Goal: Information Seeking & Learning: Learn about a topic

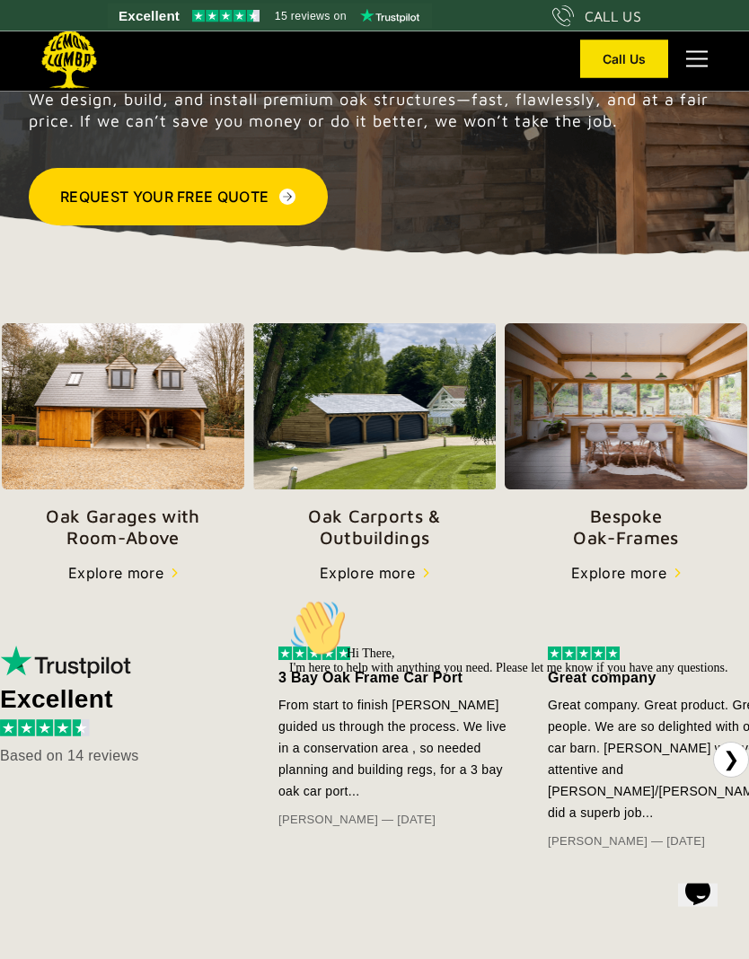
scroll to position [259, 0]
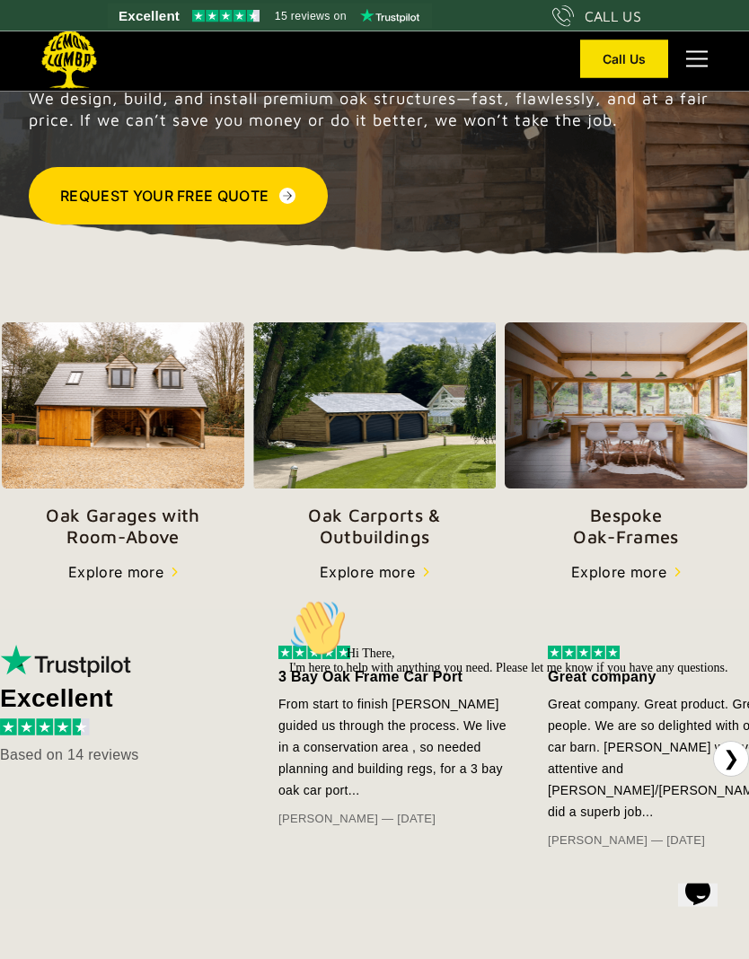
click at [419, 542] on p "Oak Carports & Outbuildings" at bounding box center [374, 526] width 242 height 43
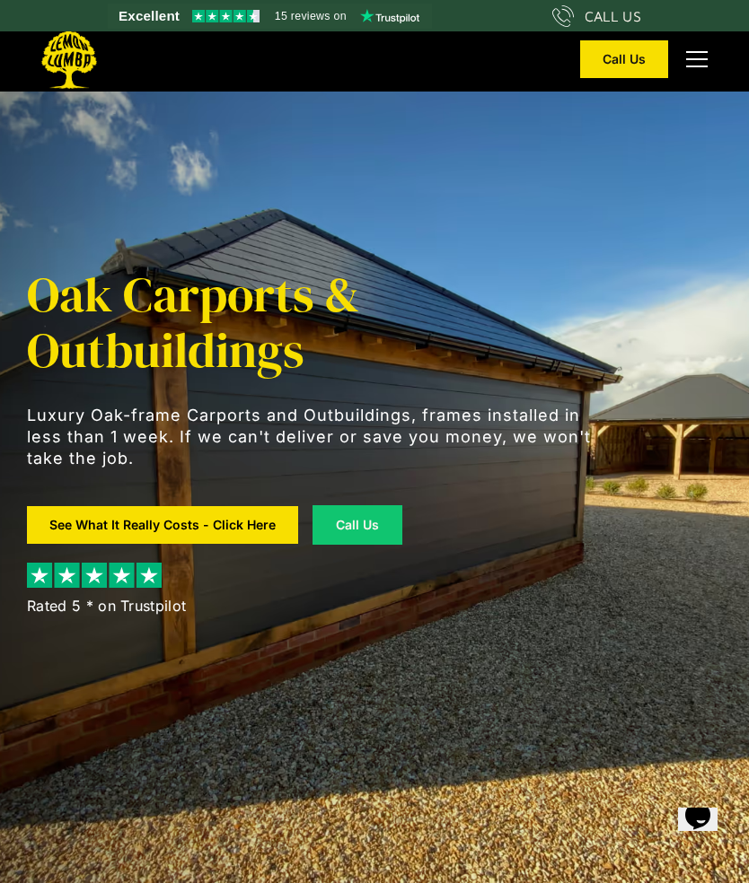
click at [251, 521] on link "See What It Really Costs - Click Here" at bounding box center [162, 525] width 271 height 38
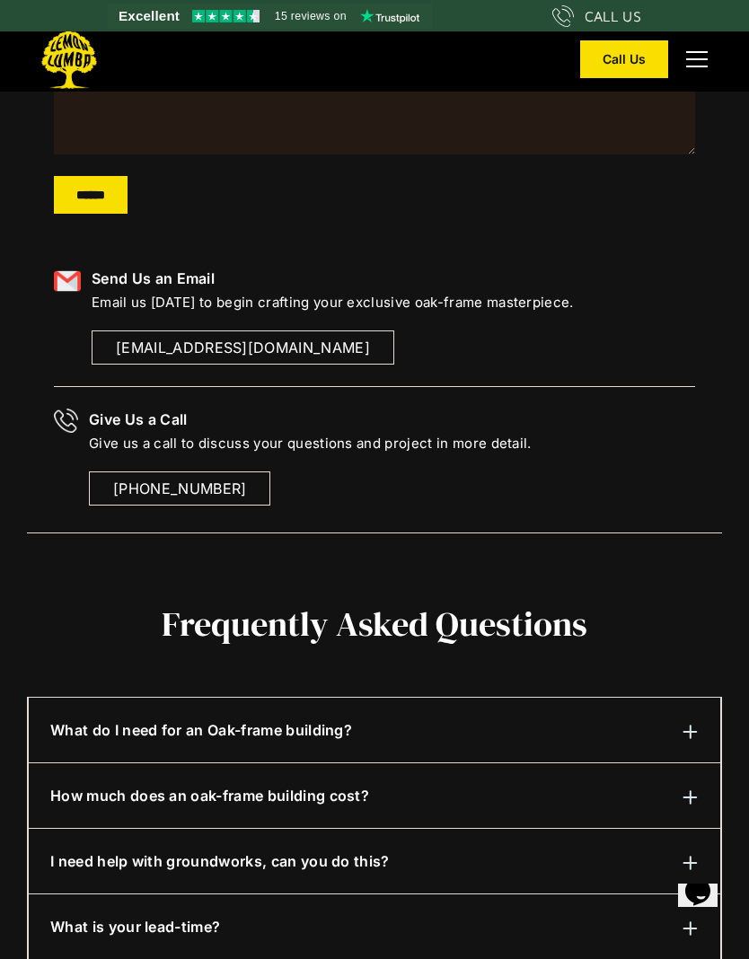
scroll to position [519, 0]
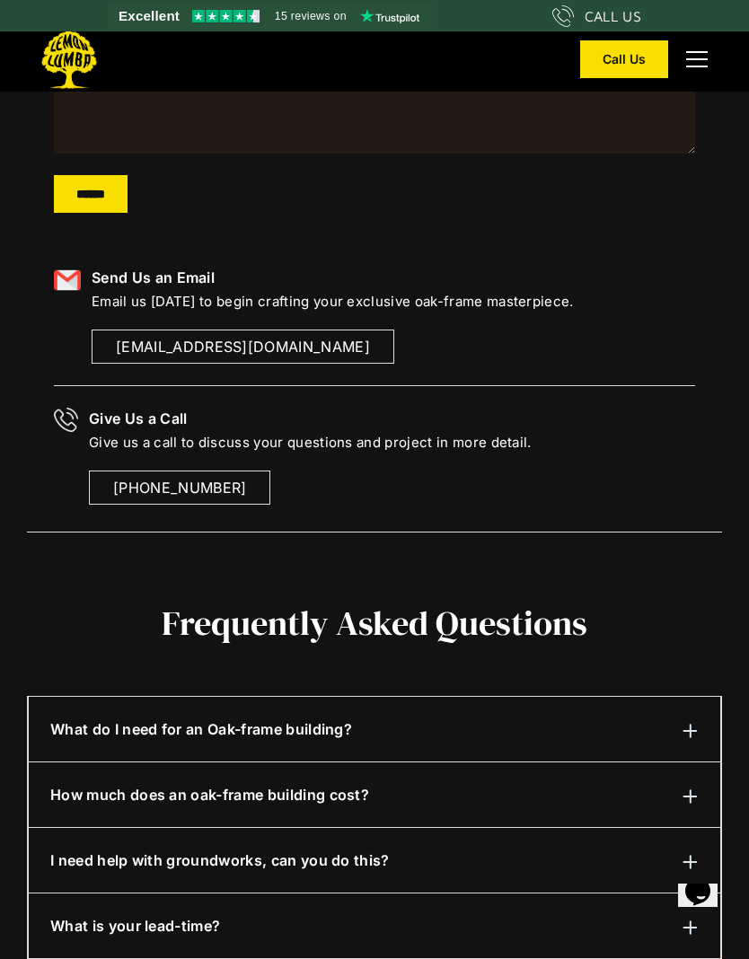
click at [388, 727] on div "What do I need for an Oak-frame building?" at bounding box center [374, 729] width 648 height 22
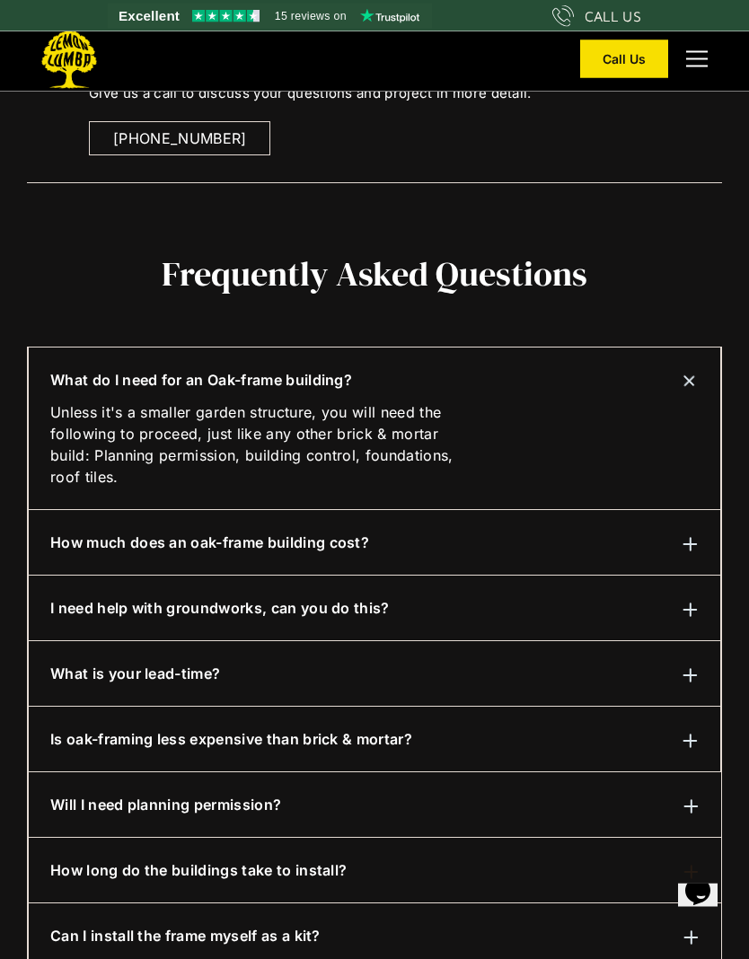
scroll to position [872, 0]
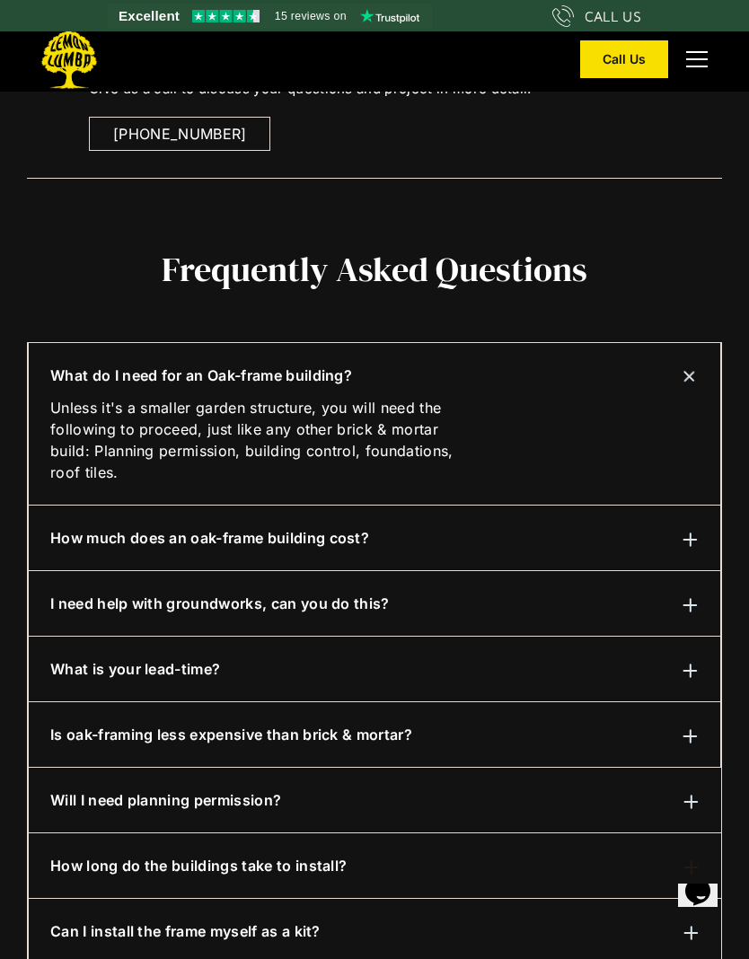
click at [495, 726] on div "Is oak-framing less expensive than brick & mortar?" at bounding box center [374, 734] width 648 height 22
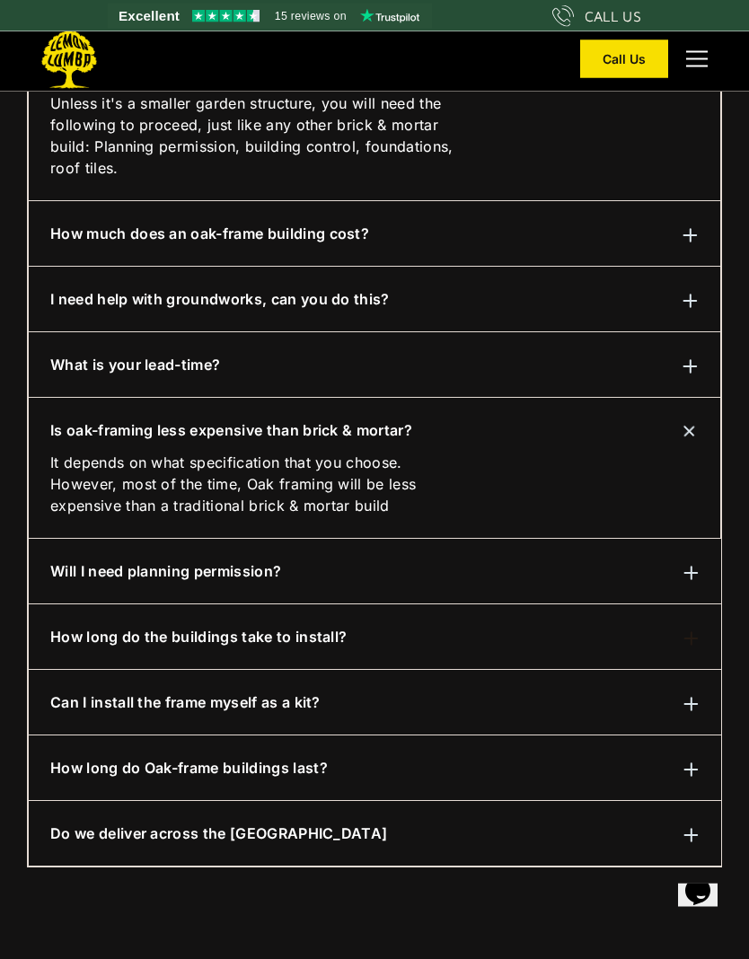
click at [80, 559] on div "Will I need planning permission? 99 percent of the time, yes. Not to worry, we …" at bounding box center [375, 572] width 692 height 66
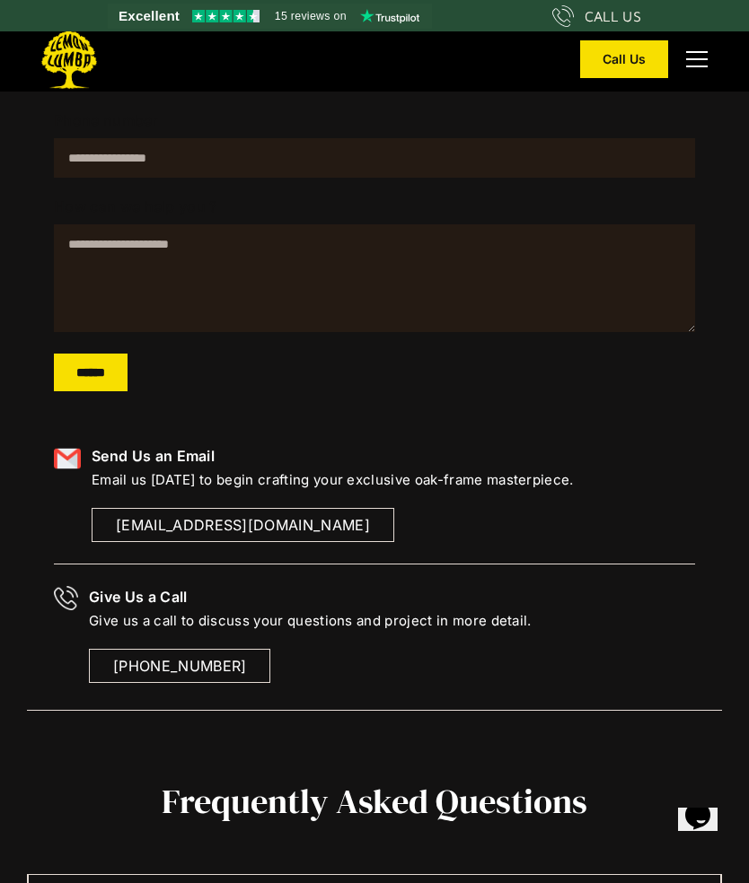
scroll to position [0, 0]
